Goal: Transaction & Acquisition: Purchase product/service

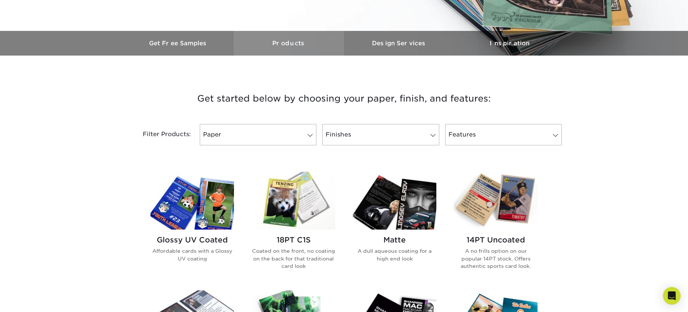
scroll to position [209, 0]
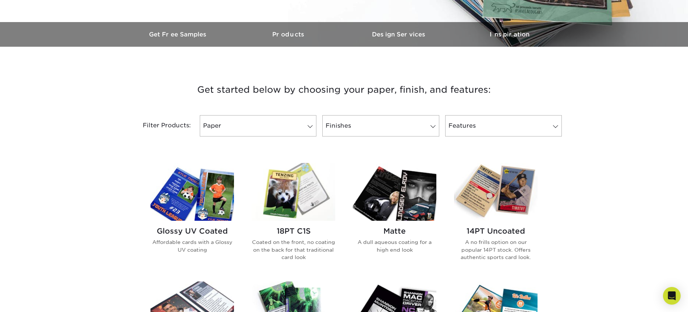
click at [502, 233] on h2 "14PT Uncoated" at bounding box center [495, 231] width 83 height 9
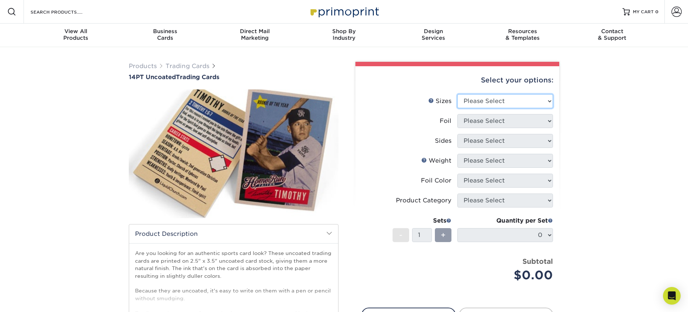
click at [546, 101] on select "Please Select 2.5" x 3.5"" at bounding box center [505, 101] width 96 height 14
select select "2.50x3.50"
click at [457, 94] on select "Please Select 2.5" x 3.5"" at bounding box center [505, 101] width 96 height 14
click at [529, 122] on select "Please Select Yes No" at bounding box center [505, 121] width 96 height 14
select select "0"
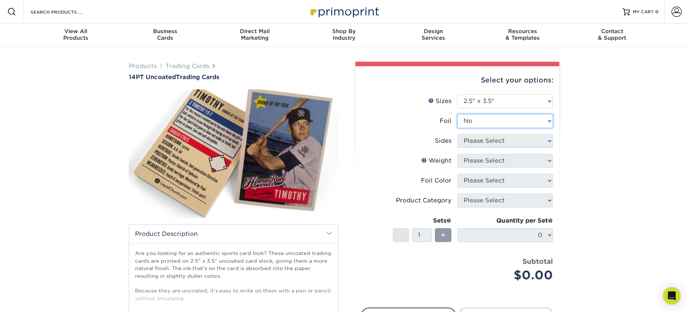
click at [457, 114] on select "Please Select Yes No" at bounding box center [505, 121] width 96 height 14
click at [519, 144] on select "Please Select Print Both Sides Print Front Only" at bounding box center [505, 141] width 96 height 14
select select "13abbda7-1d64-4f25-8bb2-c179b224825d"
click at [457, 134] on select "Please Select Print Both Sides Print Front Only" at bounding box center [505, 141] width 96 height 14
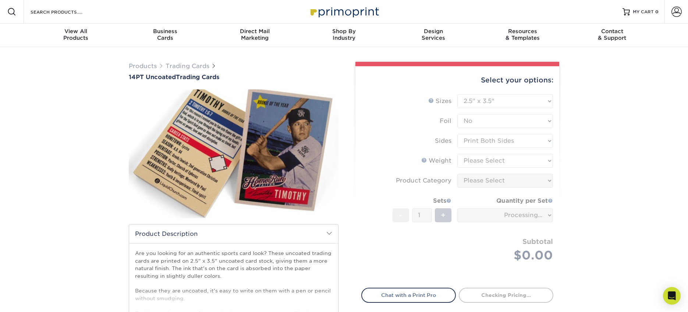
click at [522, 159] on form "Sizes Help Sizes Please Select 2.5" x 3.5" Foil Please Select Yes No -" at bounding box center [457, 186] width 192 height 185
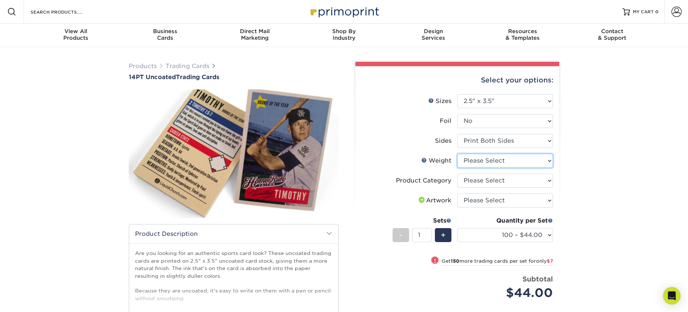
click at [547, 161] on select "Please Select 14PT Uncoated" at bounding box center [505, 161] width 96 height 14
select select "14PT Uncoated"
click at [457, 154] on select "Please Select 14PT Uncoated" at bounding box center [505, 161] width 96 height 14
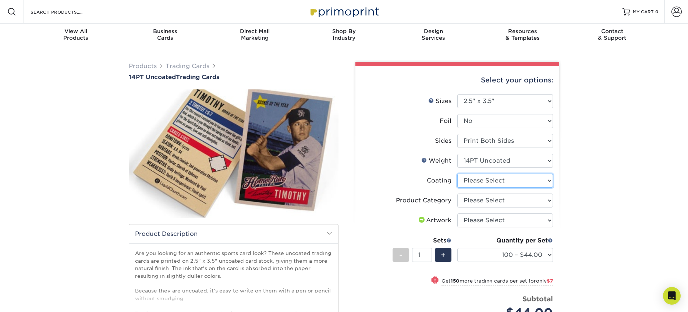
click at [544, 181] on select at bounding box center [505, 181] width 96 height 14
select select "3e7618de-abca-4bda-9f97-8b9129e913d8"
click at [457, 174] on select at bounding box center [505, 181] width 96 height 14
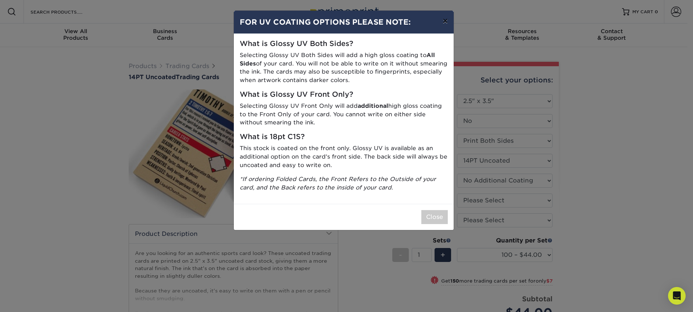
click at [444, 23] on button "×" at bounding box center [445, 21] width 17 height 21
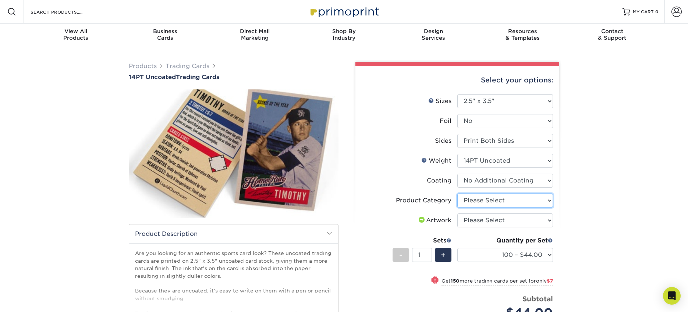
click at [541, 201] on select "Please Select Trading Cards" at bounding box center [505, 200] width 96 height 14
select select "c2f9bce9-36c2-409d-b101-c29d9d031e18"
click at [457, 193] on select "Please Select Trading Cards" at bounding box center [505, 200] width 96 height 14
click at [536, 220] on select "Please Select I will upload files I need a design - $100" at bounding box center [505, 220] width 96 height 14
select select "upload"
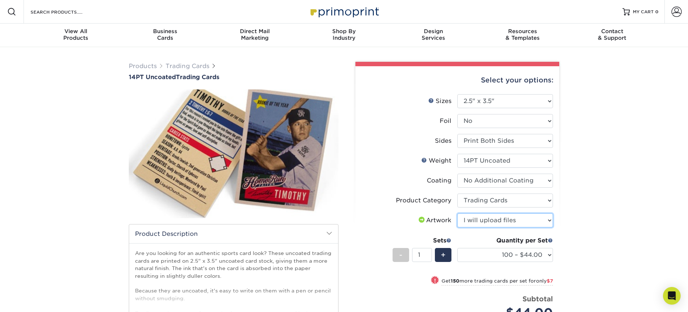
click at [457, 213] on select "Please Select I will upload files I need a design - $100" at bounding box center [505, 220] width 96 height 14
click at [549, 254] on select "100 – $44.00 250 – $51.00 500 – $54.00 1000 – $78.00 2500 – $148.00 5000 – $198…" at bounding box center [505, 255] width 96 height 14
select select "250 – $51.00"
click at [457, 248] on select "100 – $44.00 250 – $51.00 500 – $54.00 1000 – $78.00 2500 – $148.00 5000 – $198…" at bounding box center [505, 255] width 96 height 14
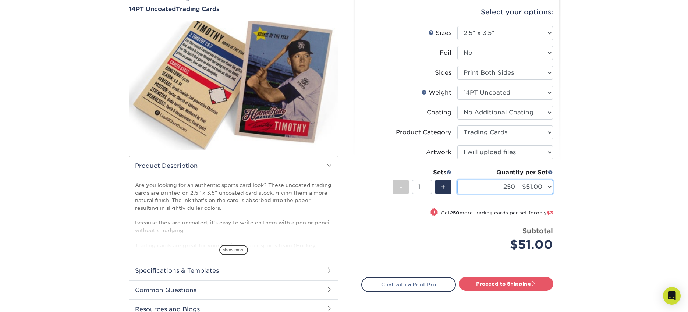
scroll to position [69, 0]
